Goal: Information Seeking & Learning: Learn about a topic

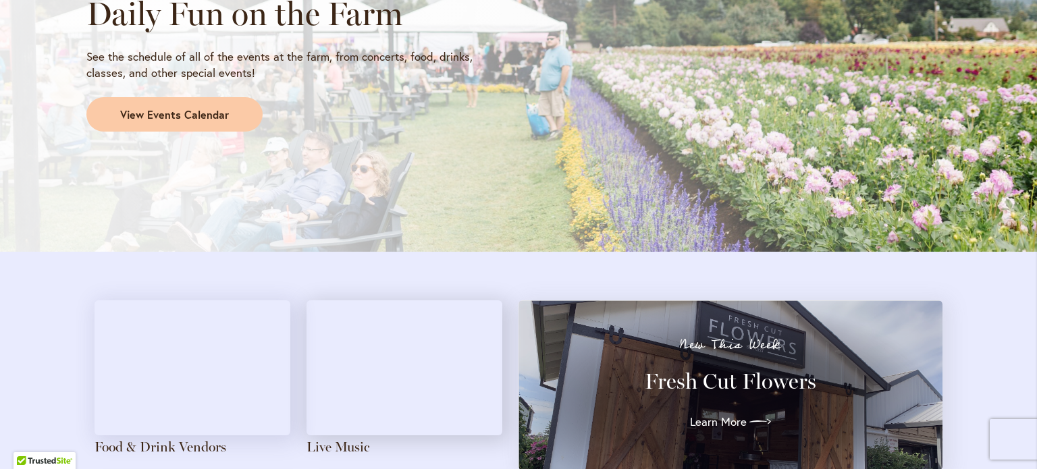
scroll to position [1173, 0]
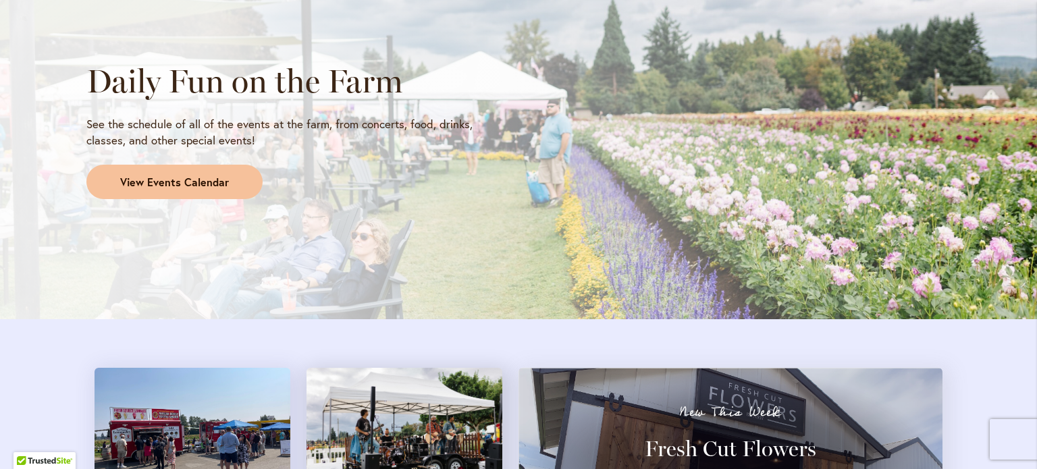
click at [167, 181] on span "View Events Calendar" at bounding box center [174, 183] width 109 height 16
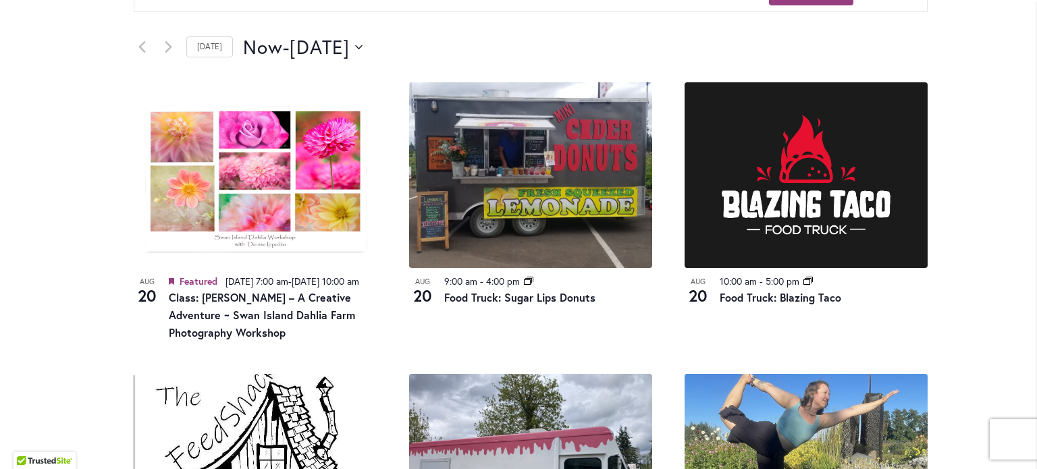
scroll to position [701, 0]
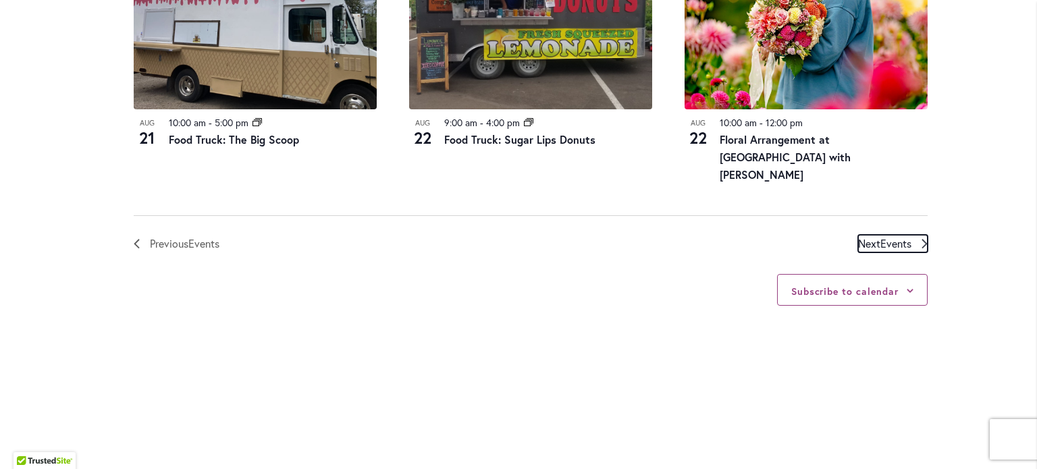
click at [901, 237] on span "Events" at bounding box center [895, 243] width 31 height 14
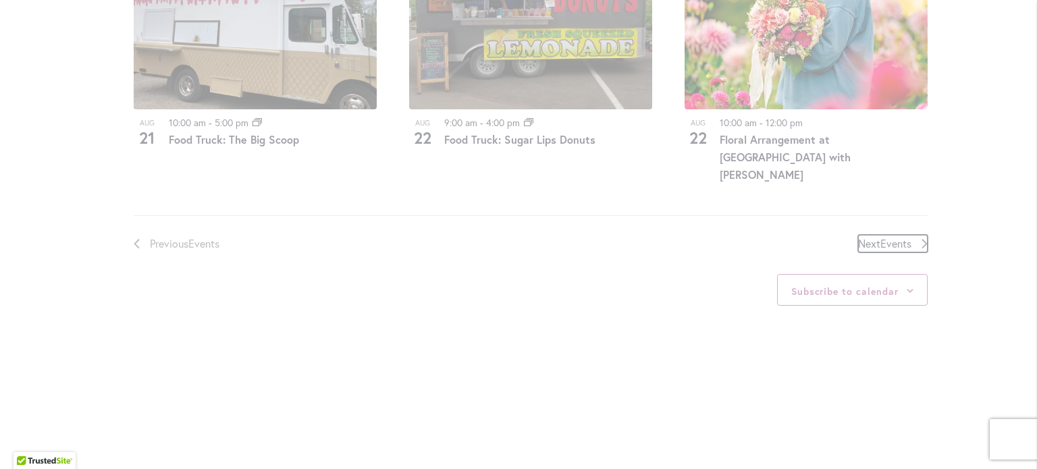
scroll to position [463, 0]
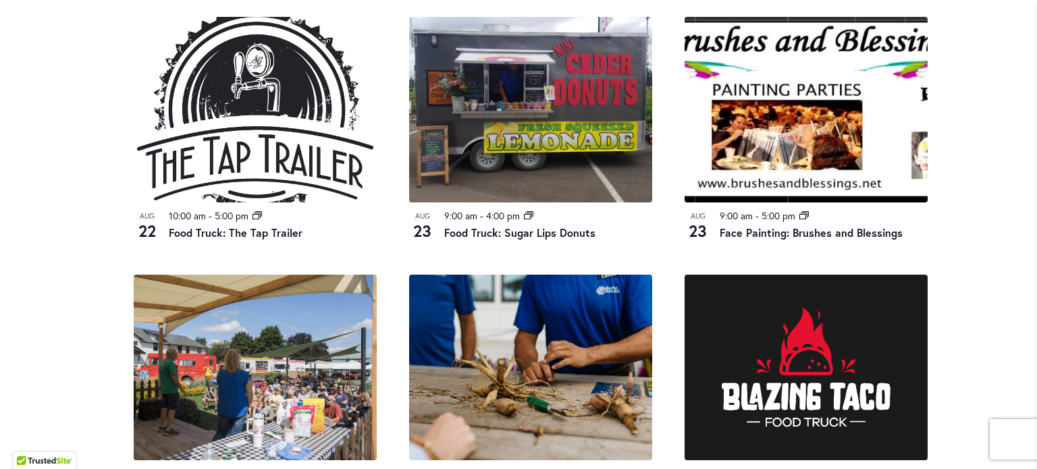
scroll to position [1138, 0]
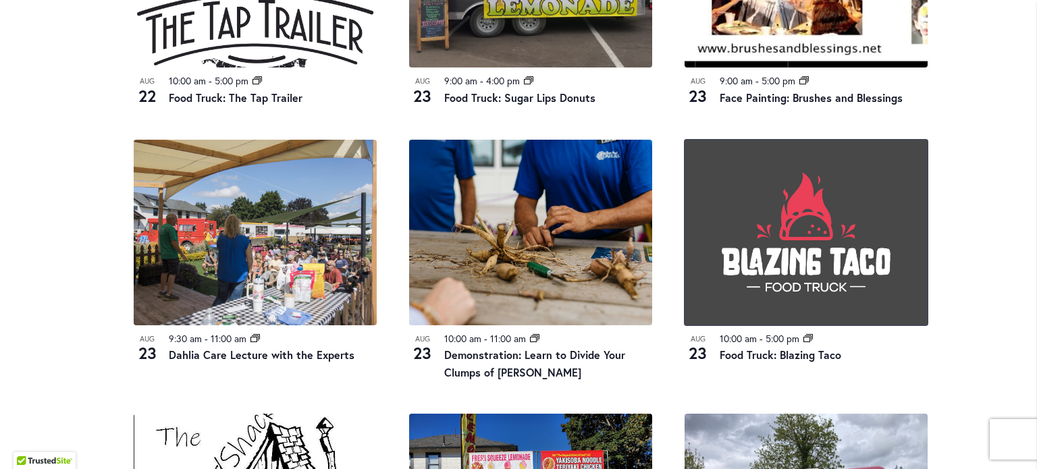
click at [859, 240] on img at bounding box center [806, 233] width 243 height 186
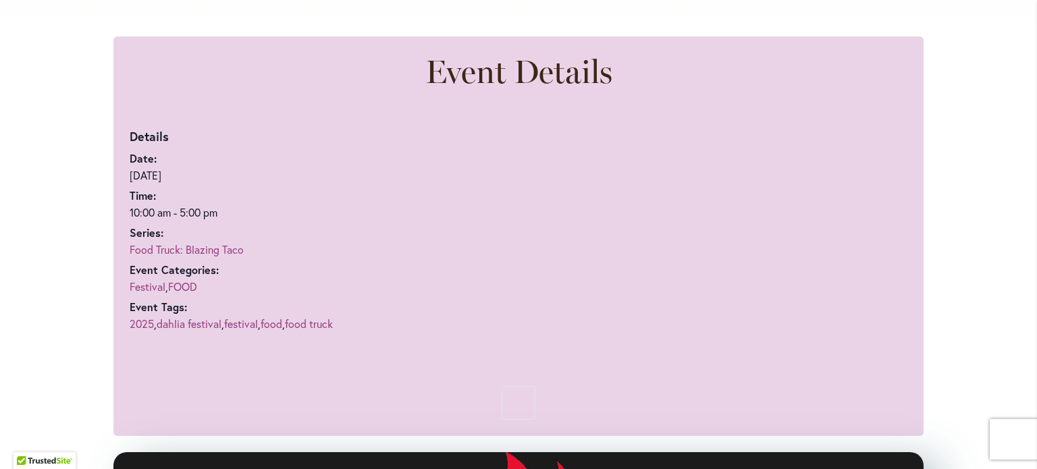
scroll to position [903, 0]
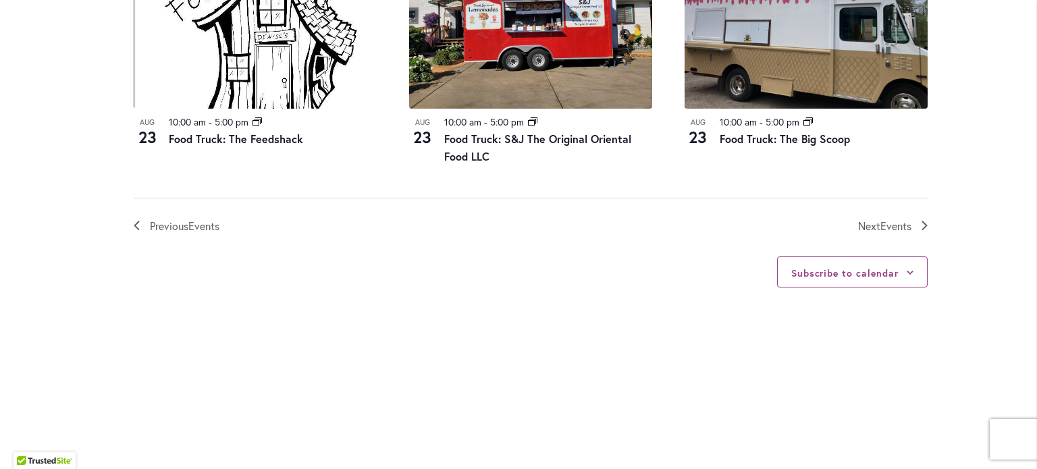
scroll to position [1646, 0]
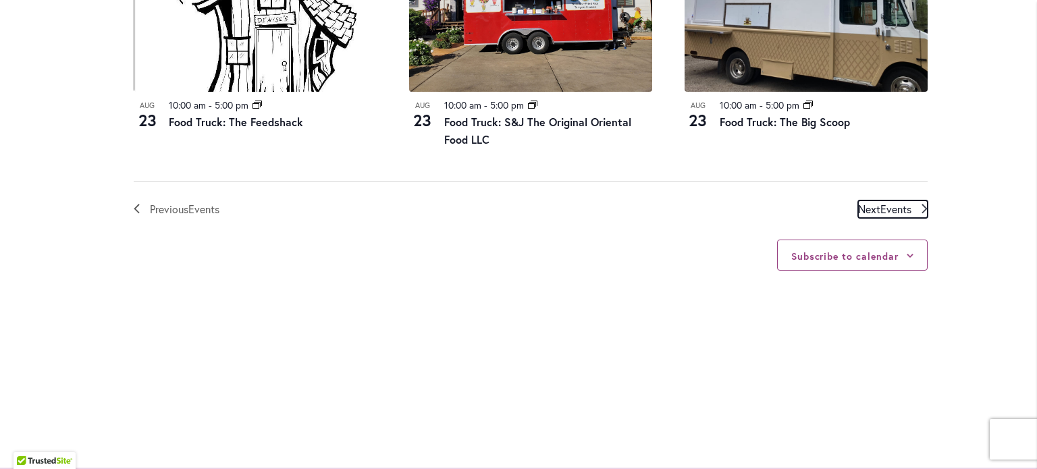
click at [868, 205] on span "Next Events" at bounding box center [884, 210] width 53 height 18
